Goal: Transaction & Acquisition: Book appointment/travel/reservation

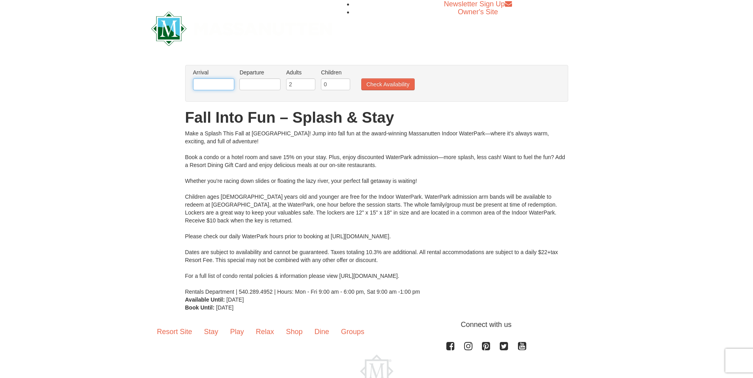
click at [207, 85] on input "text" at bounding box center [213, 84] width 41 height 12
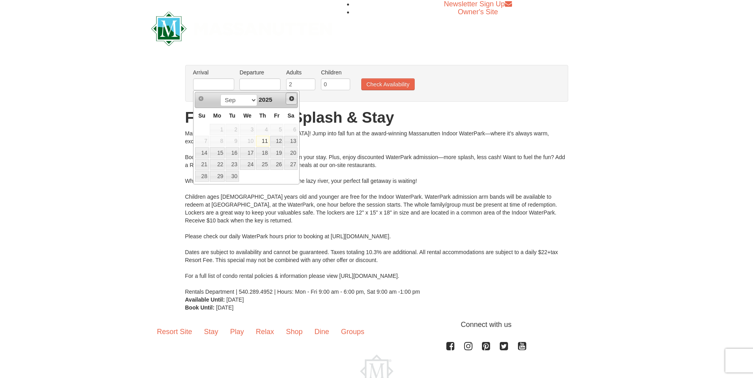
click at [293, 98] on span "Next" at bounding box center [292, 98] width 6 height 6
click at [201, 99] on span "Prev" at bounding box center [201, 98] width 6 height 6
click at [279, 128] on link "3" at bounding box center [276, 129] width 13 height 11
type input "[DATE]"
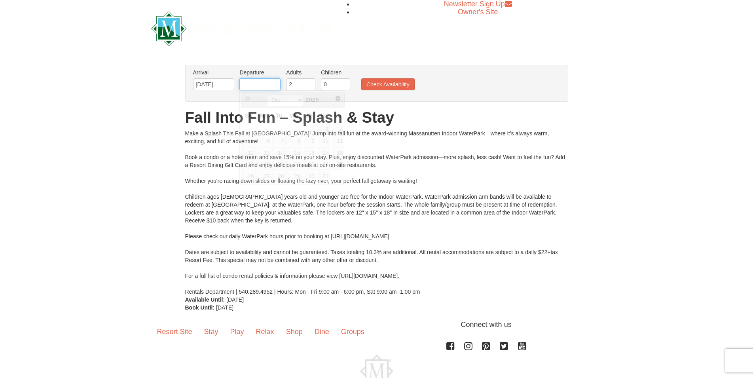
click at [270, 84] on input "text" at bounding box center [260, 84] width 41 height 12
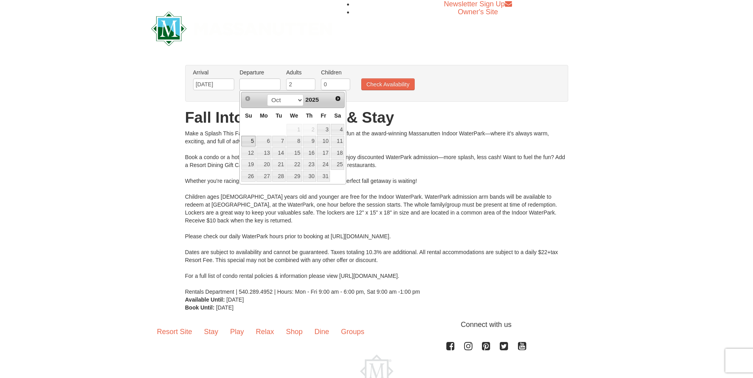
click at [251, 141] on link "5" at bounding box center [249, 141] width 14 height 11
type input "[DATE]"
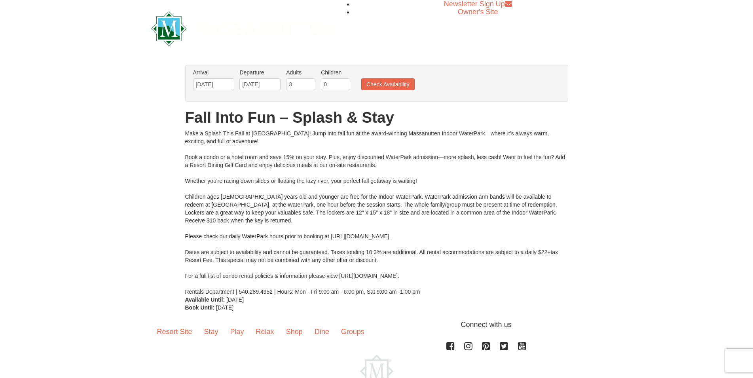
click at [309, 82] on input "3" at bounding box center [300, 84] width 29 height 12
type input "4"
click at [309, 82] on input "4" at bounding box center [300, 84] width 29 height 12
click at [345, 82] on input "1" at bounding box center [335, 84] width 29 height 12
click at [345, 82] on input "2" at bounding box center [335, 84] width 29 height 12
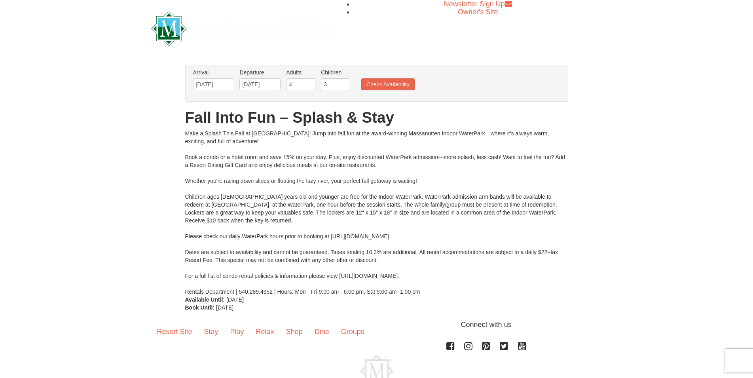
click at [345, 82] on input "3" at bounding box center [335, 84] width 29 height 12
click at [345, 82] on input "4" at bounding box center [335, 84] width 29 height 12
type input "3"
click at [344, 85] on input "3" at bounding box center [335, 84] width 29 height 12
click at [375, 87] on button "Check Availability" at bounding box center [387, 84] width 53 height 12
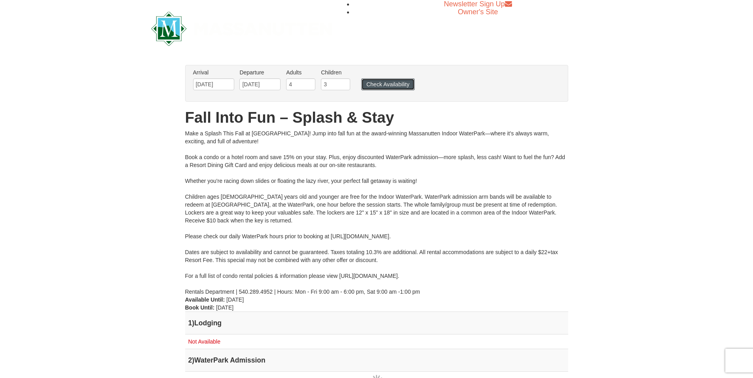
click at [372, 81] on button "Check Availability" at bounding box center [387, 84] width 53 height 12
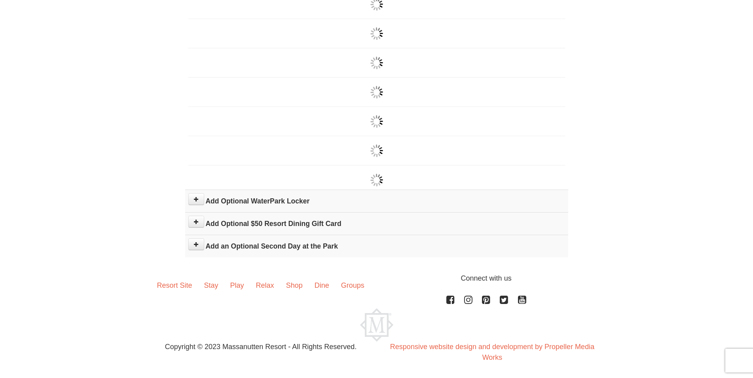
scroll to position [377, 0]
click at [209, 285] on link "Stay" at bounding box center [211, 285] width 26 height 25
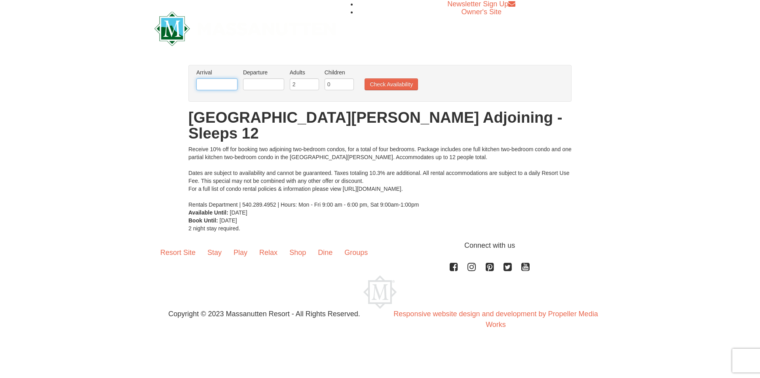
click at [215, 88] on input "text" at bounding box center [216, 84] width 41 height 12
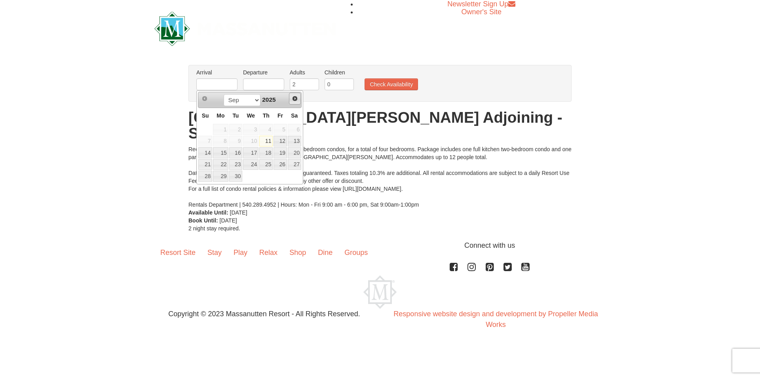
click at [294, 98] on span "Next" at bounding box center [295, 98] width 6 height 6
click at [283, 130] on link "3" at bounding box center [280, 129] width 13 height 11
type input "[DATE]"
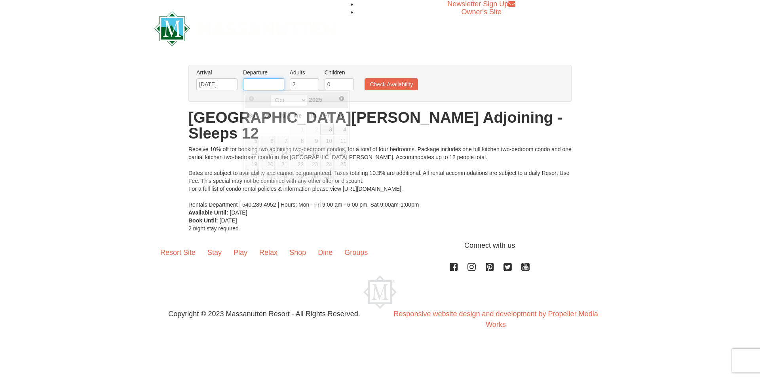
click at [277, 84] on input "text" at bounding box center [263, 84] width 41 height 12
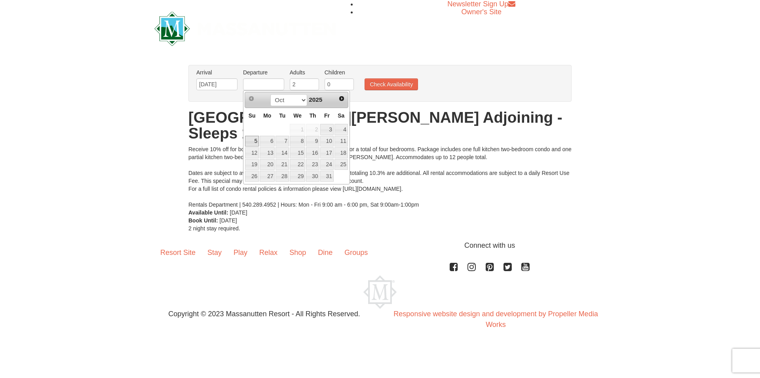
click at [257, 142] on link "5" at bounding box center [252, 141] width 14 height 11
type input "[DATE]"
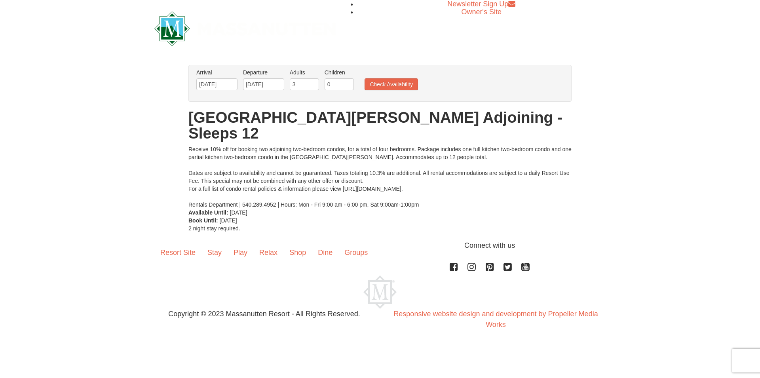
click at [312, 83] on input "3" at bounding box center [304, 84] width 29 height 12
type input "4"
click at [312, 83] on input "4" at bounding box center [304, 84] width 29 height 12
click at [348, 82] on input "1" at bounding box center [339, 84] width 29 height 12
click at [348, 82] on input "2" at bounding box center [339, 84] width 29 height 12
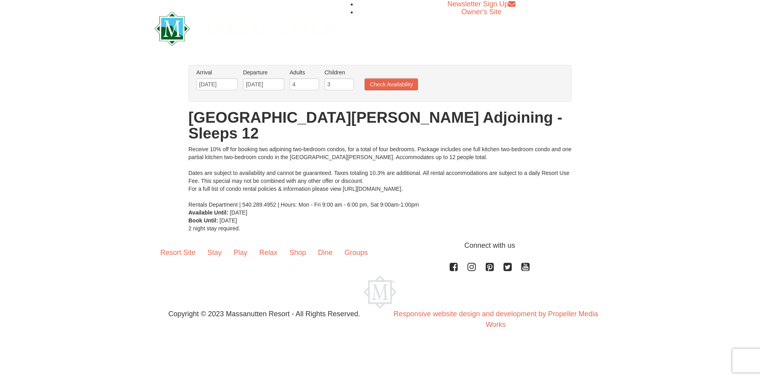
click at [348, 82] on input "3" at bounding box center [339, 84] width 29 height 12
type input "4"
click at [348, 82] on input "4" at bounding box center [339, 84] width 29 height 12
click at [370, 83] on button "Check Availability" at bounding box center [391, 84] width 53 height 12
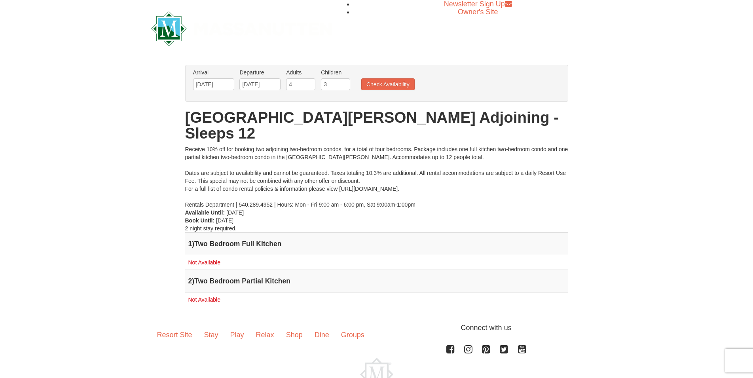
type input "3"
click at [344, 87] on input "3" at bounding box center [335, 84] width 29 height 12
click at [377, 85] on button "Check Availability" at bounding box center [387, 84] width 53 height 12
type input "3"
click at [311, 87] on input "3" at bounding box center [300, 84] width 29 height 12
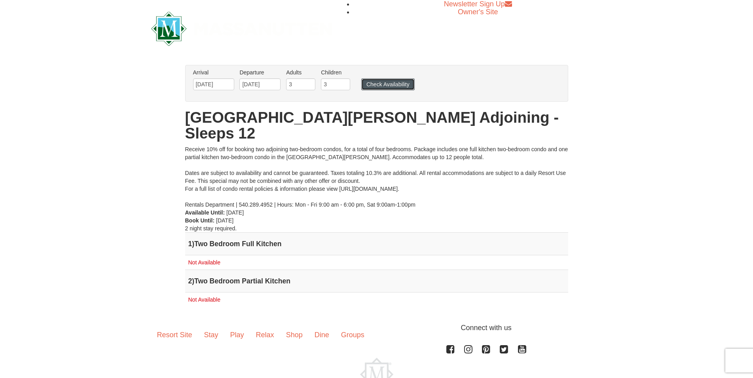
click at [372, 87] on button "Check Availability" at bounding box center [387, 84] width 53 height 12
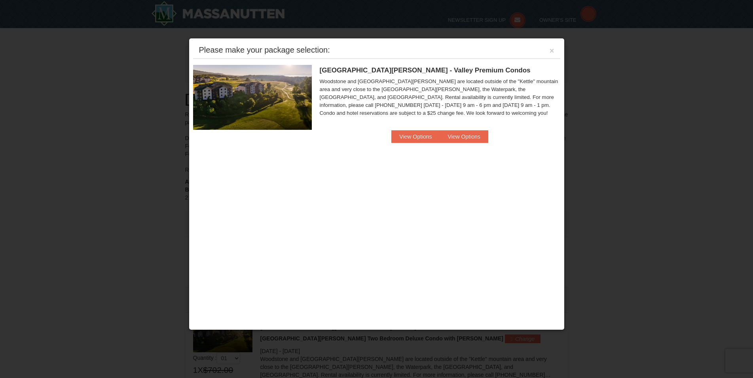
scroll to position [242, 0]
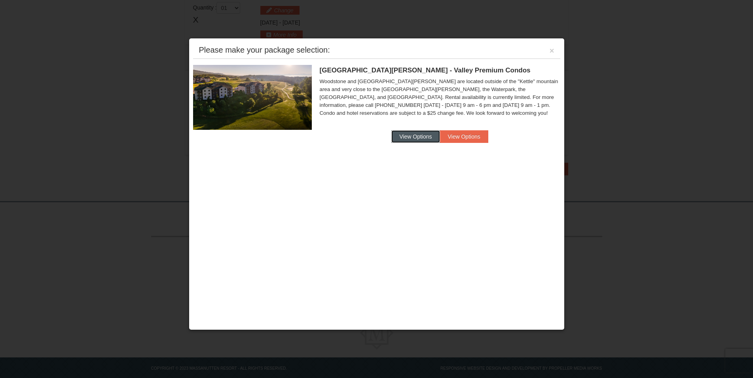
click at [398, 134] on button "View Options" at bounding box center [416, 136] width 48 height 13
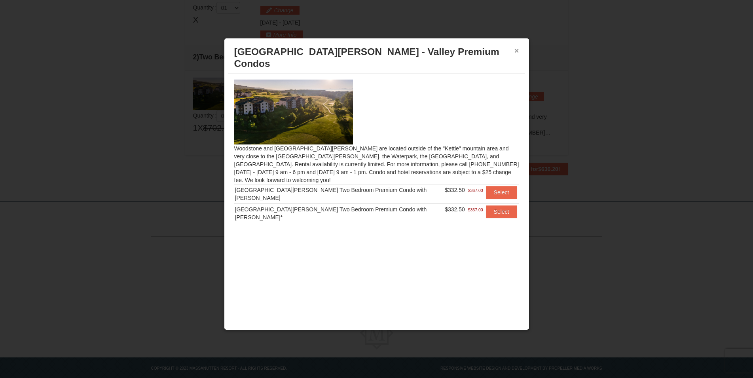
click at [516, 51] on button "×" at bounding box center [517, 51] width 5 height 8
